Goal: Information Seeking & Learning: Check status

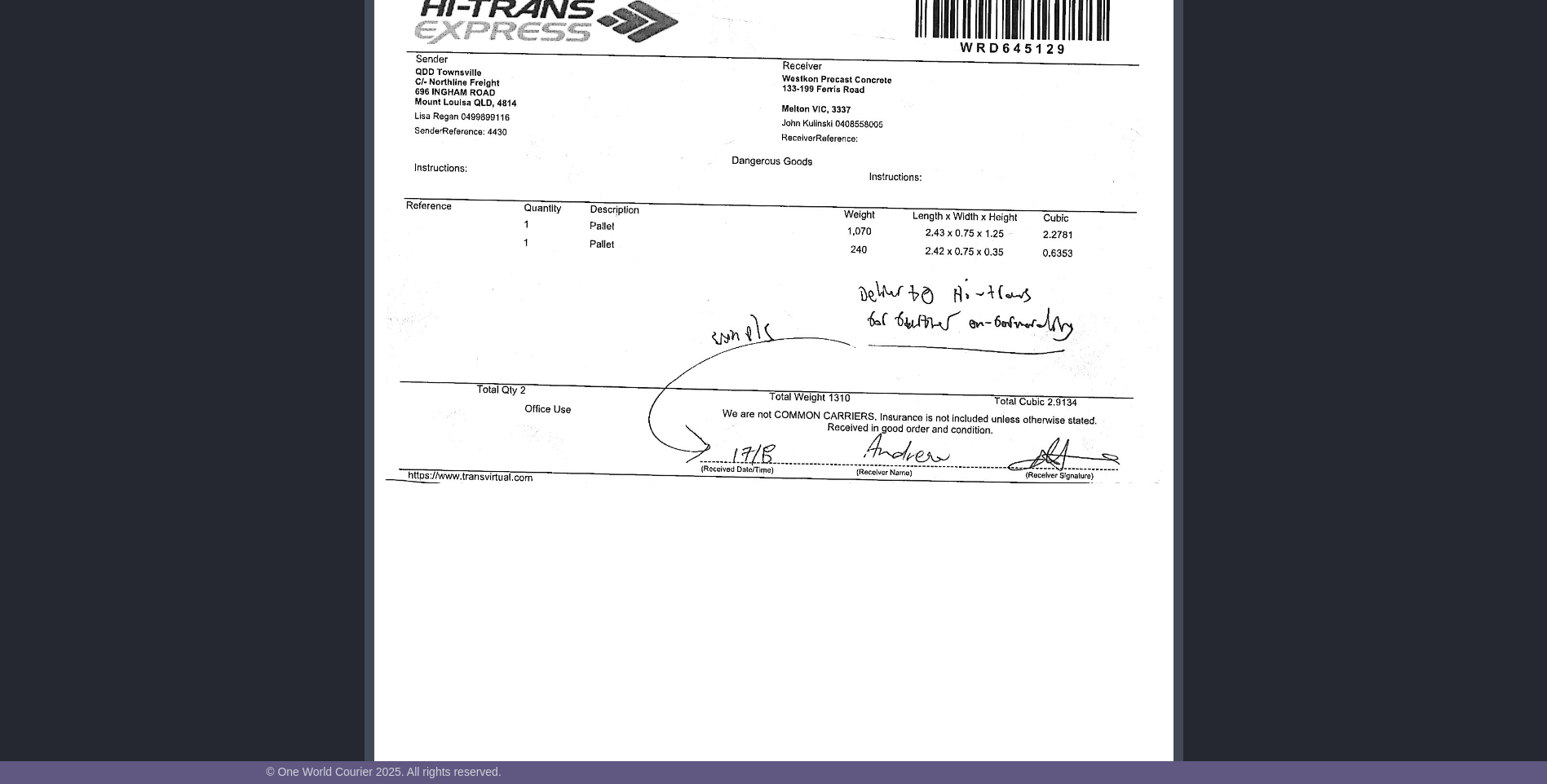
scroll to position [551, 0]
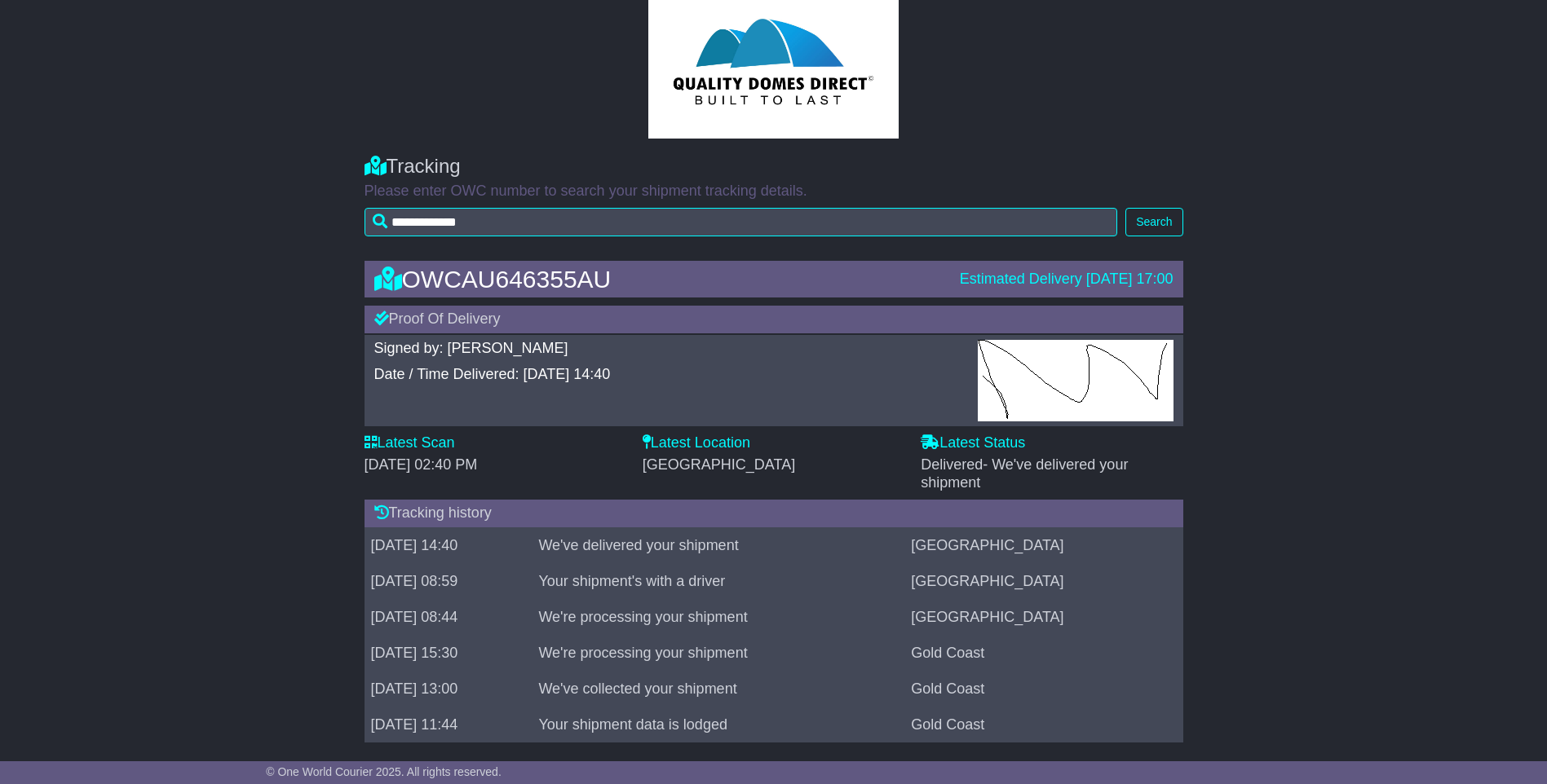
scroll to position [45, 0]
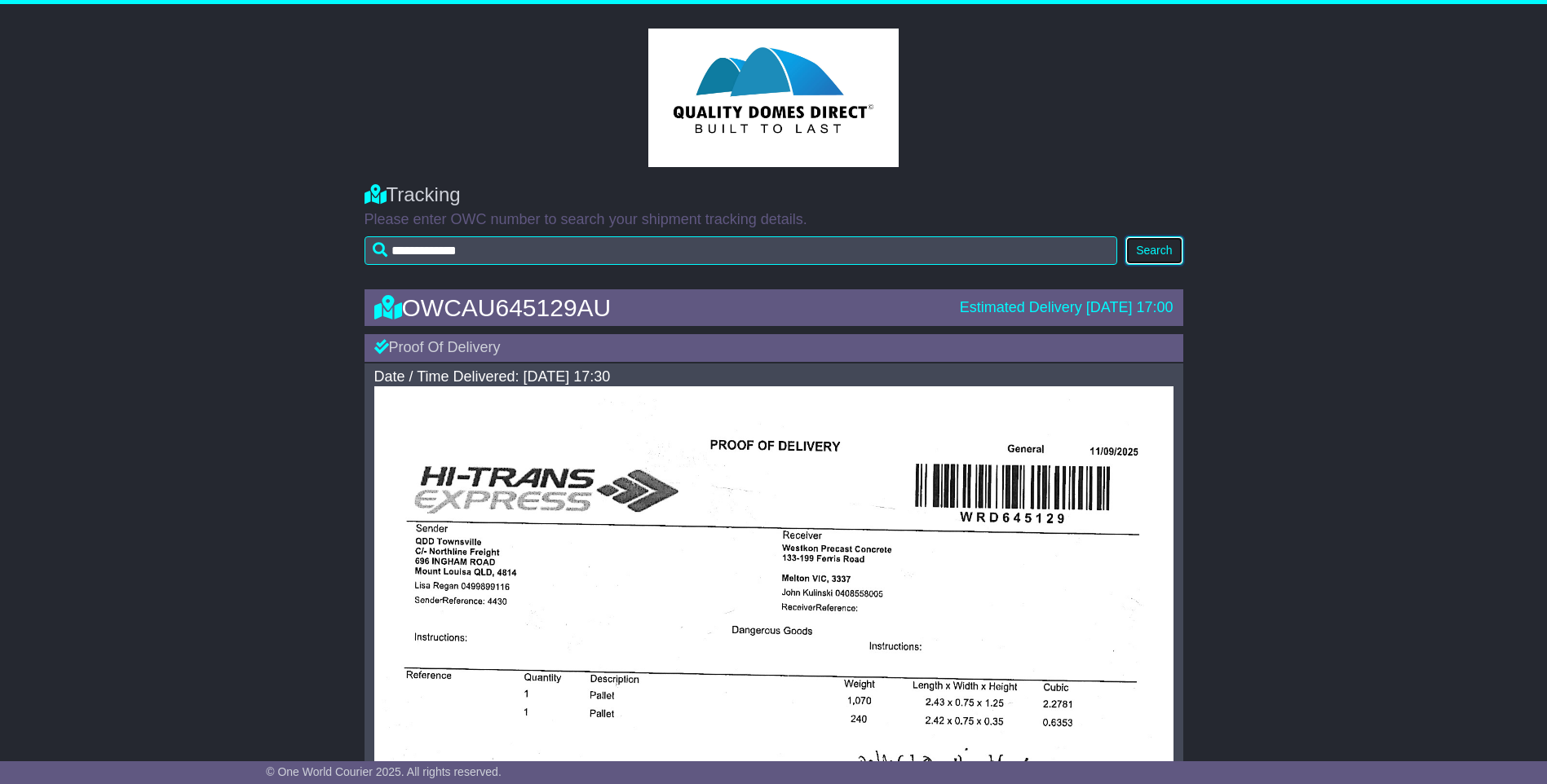
click at [1156, 246] on button "Search" at bounding box center [1154, 250] width 57 height 28
click at [1157, 253] on button "Search" at bounding box center [1154, 250] width 57 height 28
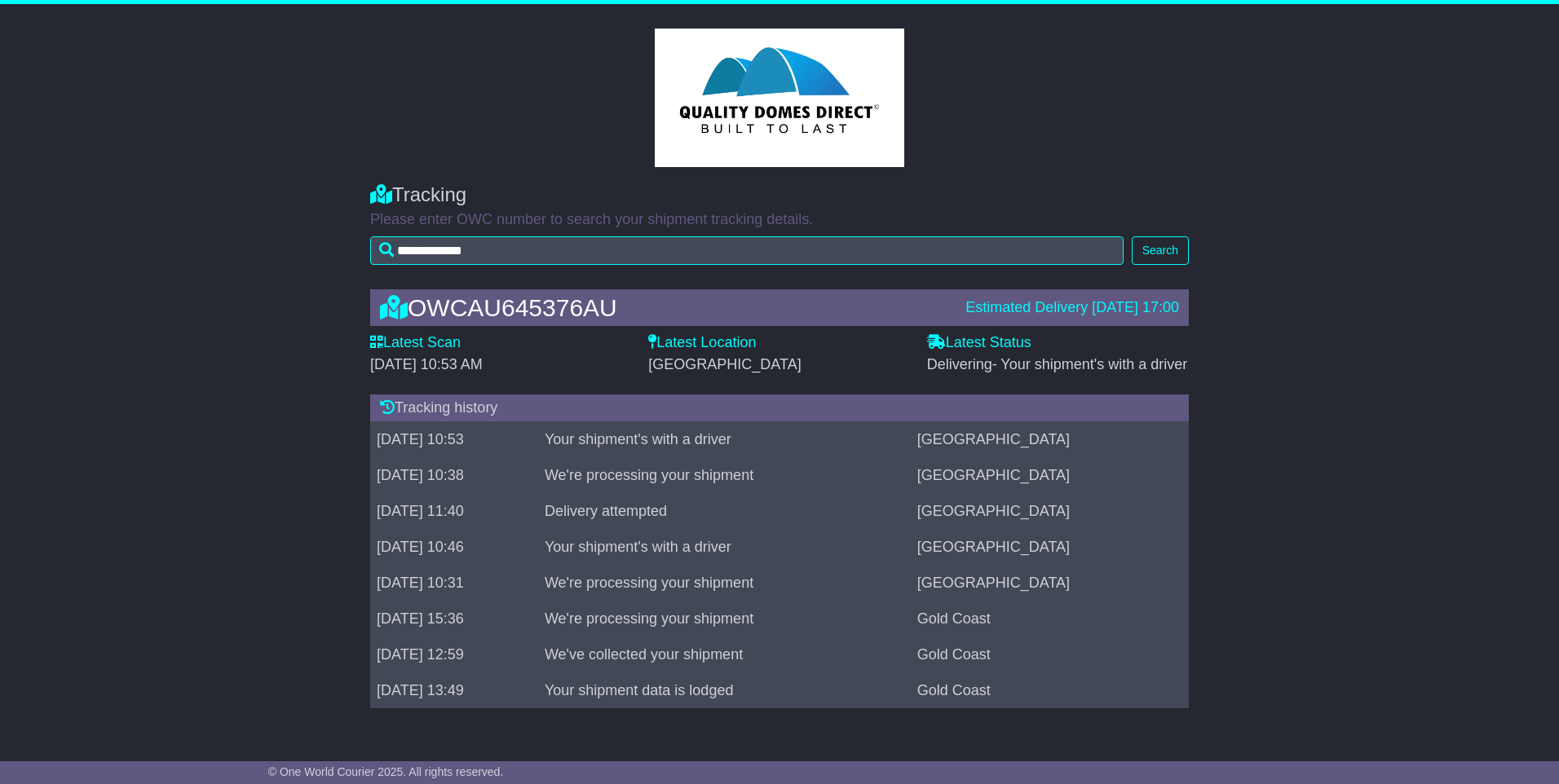
click at [1366, 339] on div "OWCAU645376AU Estimated Delivery 18 Sep 2025 17:00 Latest Scan 18 September 202…" at bounding box center [780, 503] width 1559 height 461
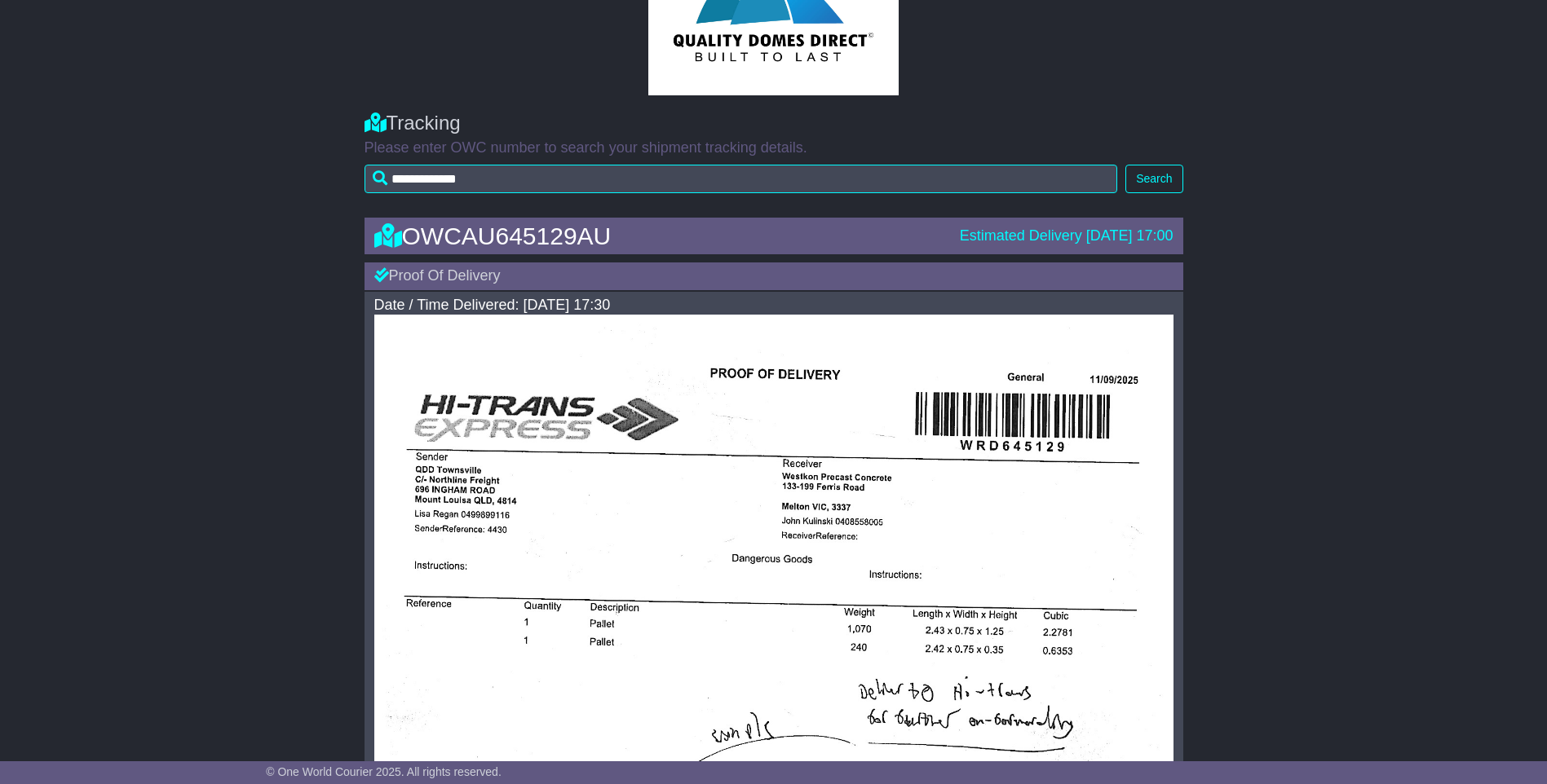
scroll to position [62, 0]
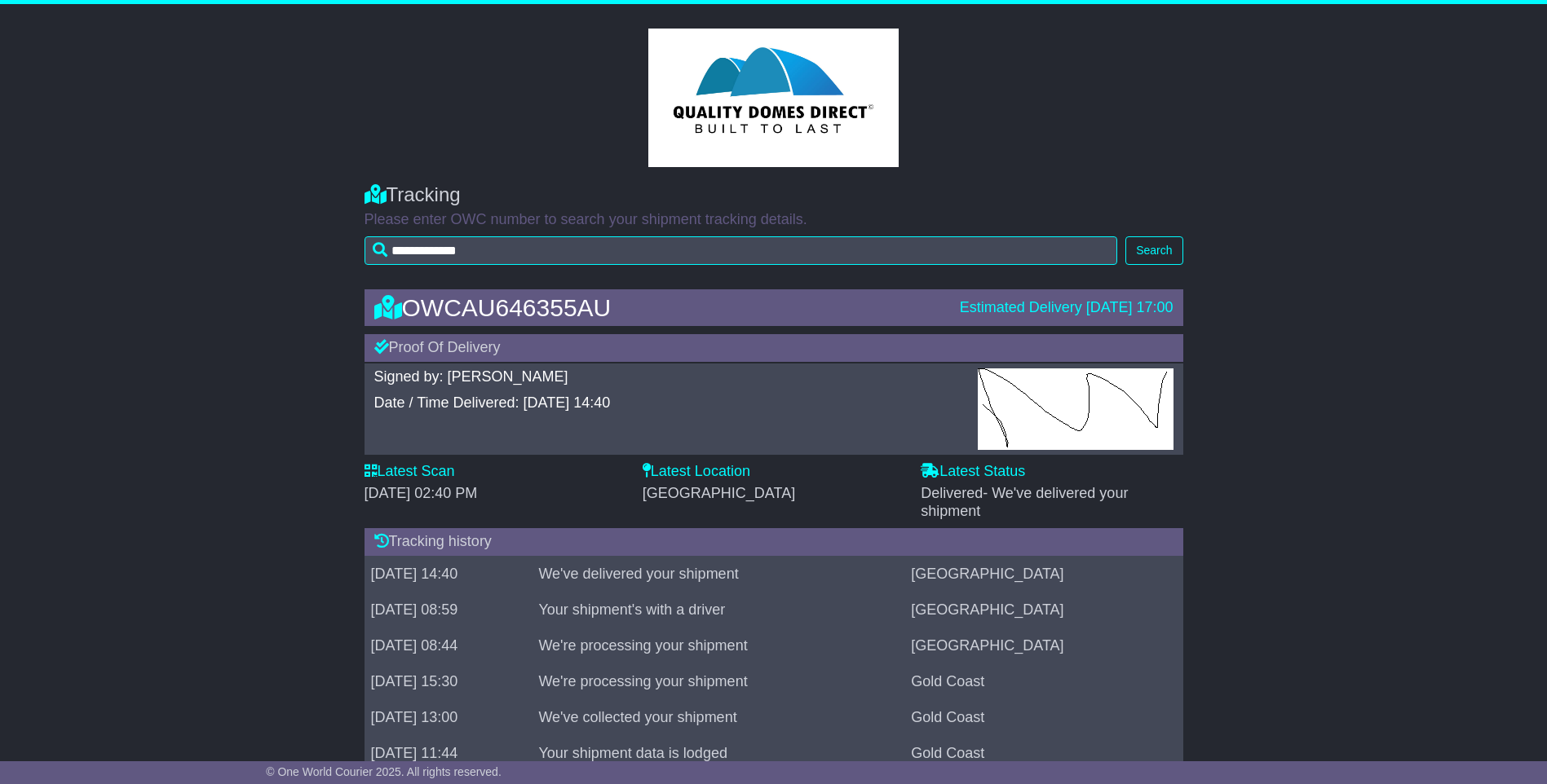
scroll to position [45, 0]
